Goal: Information Seeking & Learning: Learn about a topic

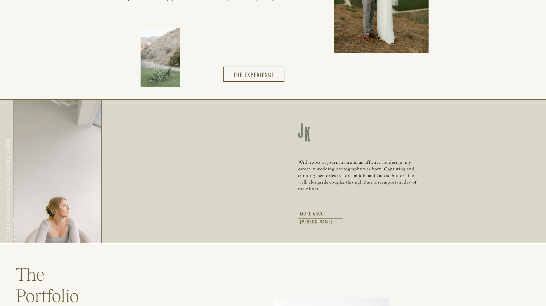
scroll to position [702, 0]
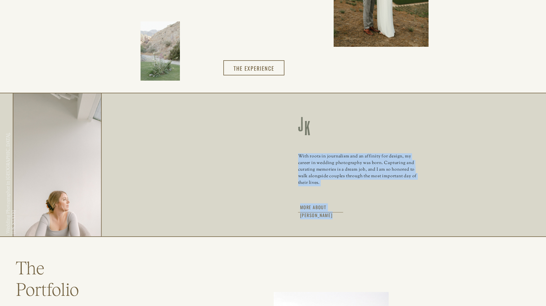
drag, startPoint x: 94, startPoint y: 183, endPoint x: 456, endPoint y: 155, distance: 363.1
click at [438, 154] on div "With roots in journalism and an affinity for design, my career in wedding photo…" at bounding box center [273, 165] width 330 height 144
click at [464, 165] on div at bounding box center [272, 165] width 547 height 144
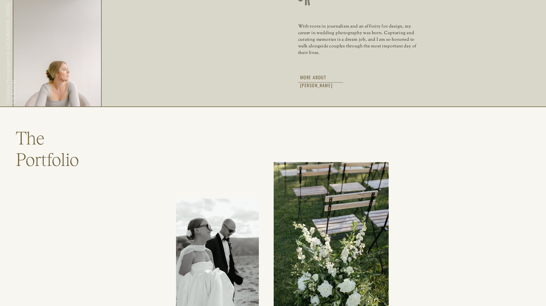
scroll to position [836, 0]
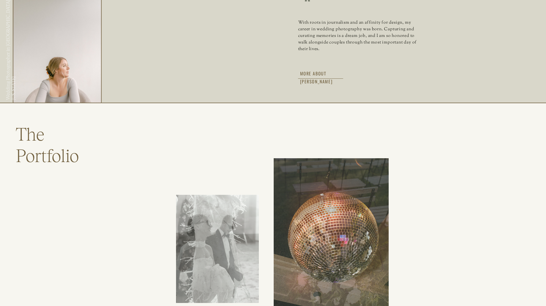
click at [320, 77] on div at bounding box center [272, 31] width 547 height 144
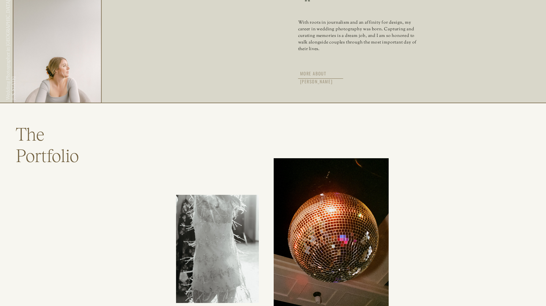
click at [322, 73] on h3 "More about [PERSON_NAME]" at bounding box center [326, 72] width 52 height 5
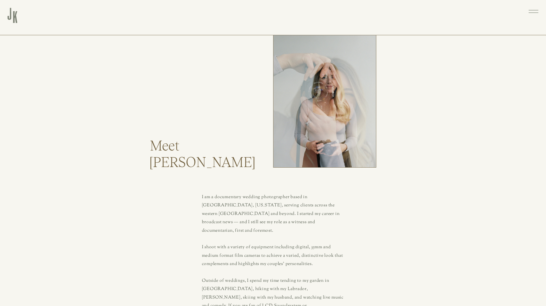
drag, startPoint x: 388, startPoint y: 113, endPoint x: 337, endPoint y: 116, distance: 51.8
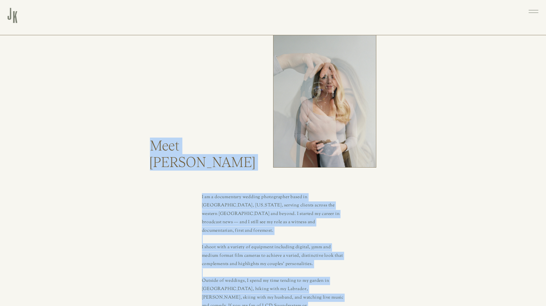
drag, startPoint x: 369, startPoint y: 108, endPoint x: 424, endPoint y: 104, distance: 54.6
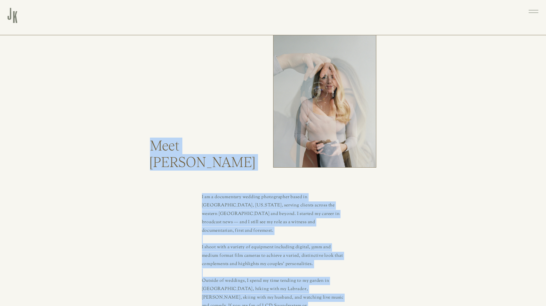
drag, startPoint x: 296, startPoint y: 131, endPoint x: 402, endPoint y: 115, distance: 107.1
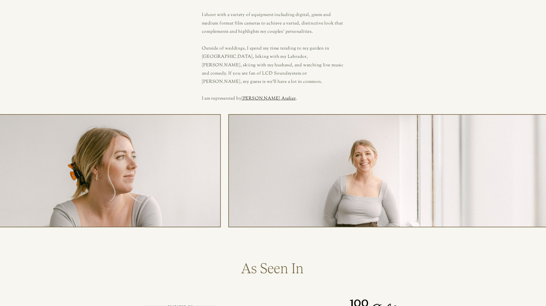
scroll to position [248, 0]
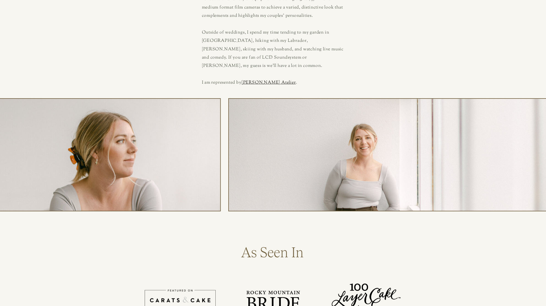
click at [372, 140] on div at bounding box center [389, 154] width 323 height 113
click at [119, 145] on div at bounding box center [108, 154] width 225 height 113
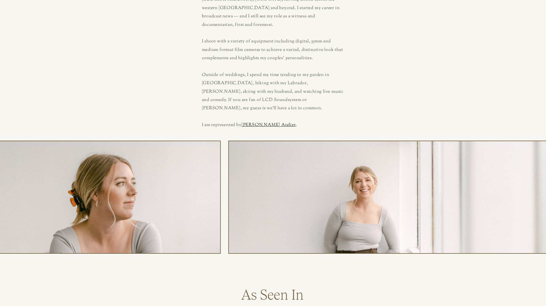
scroll to position [147, 0]
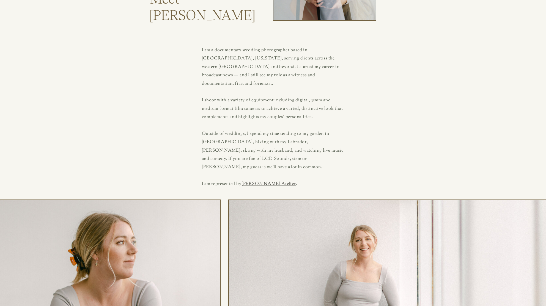
click at [266, 181] on link "Baird Atelier" at bounding box center [268, 184] width 54 height 6
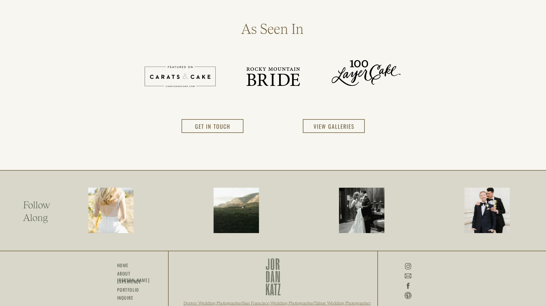
scroll to position [491, 0]
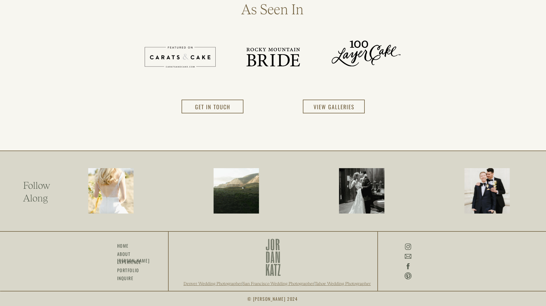
click at [408, 247] on icon at bounding box center [408, 246] width 8 height 9
